Goal: Find specific page/section: Find specific page/section

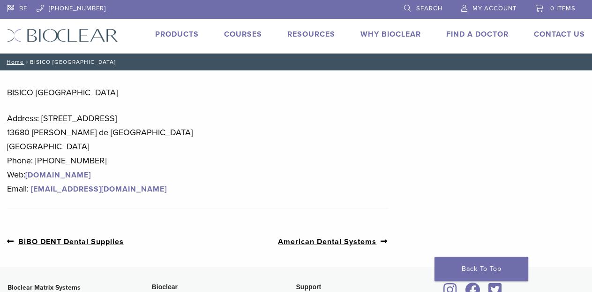
click at [457, 33] on link "Find A Doctor" at bounding box center [477, 34] width 62 height 9
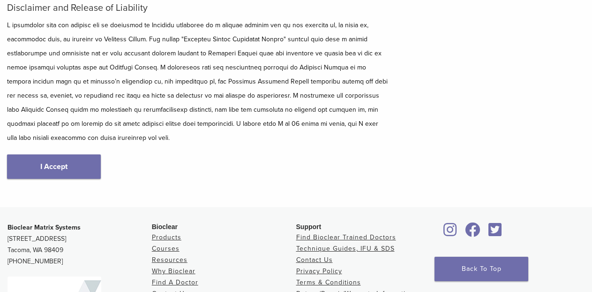
scroll to position [280, 0]
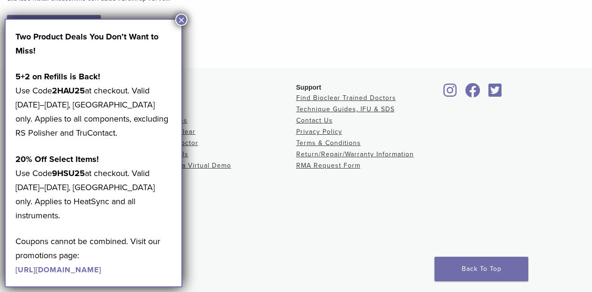
click at [184, 18] on button "×" at bounding box center [181, 20] width 12 height 12
